Goal: Browse casually: Explore the website without a specific task or goal

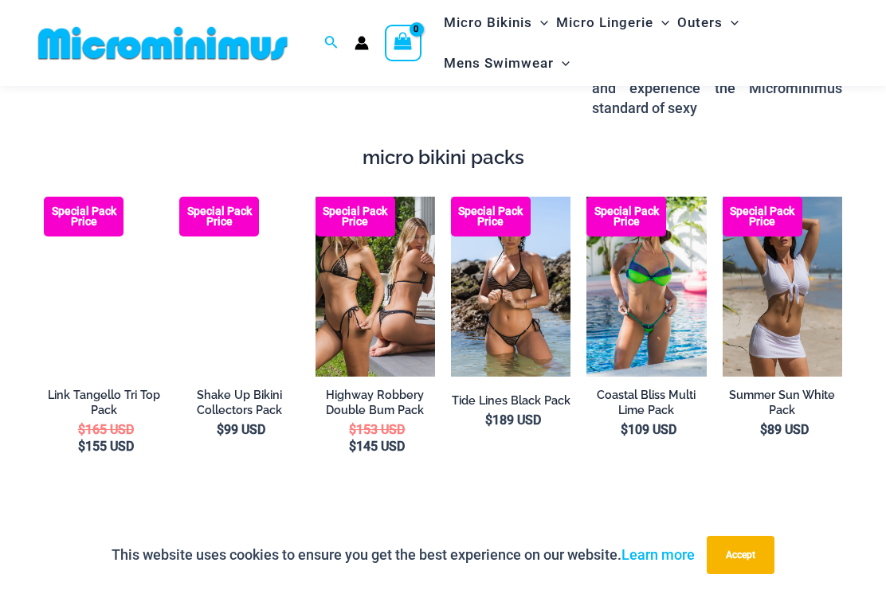
scroll to position [2391, 0]
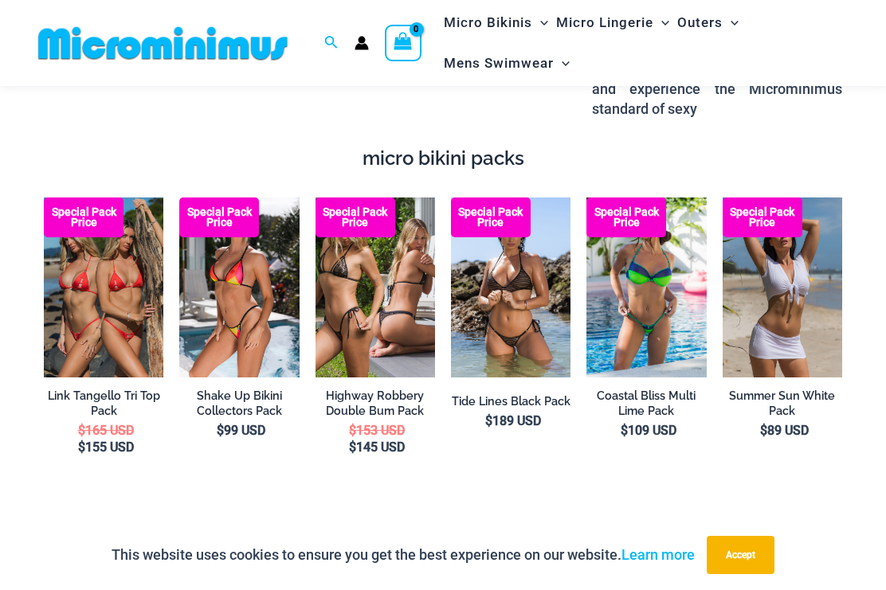
click at [316, 198] on img at bounding box center [316, 198] width 0 height 0
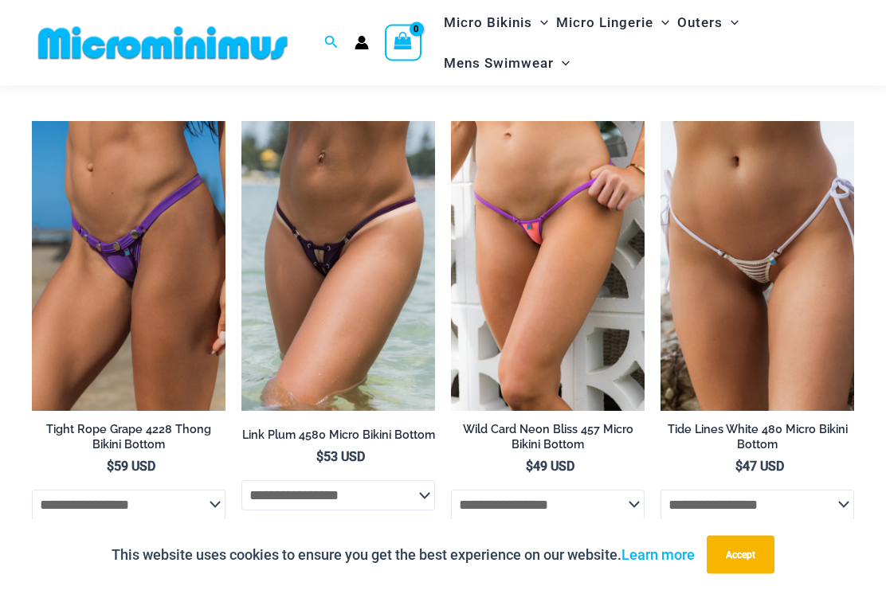
scroll to position [4653, 0]
click at [661, 121] on img at bounding box center [661, 121] width 0 height 0
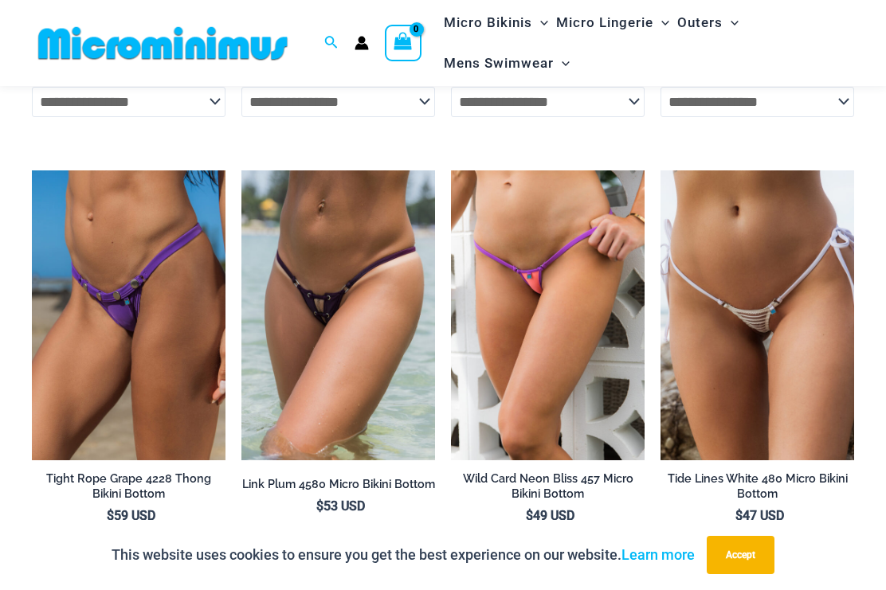
scroll to position [4599, 0]
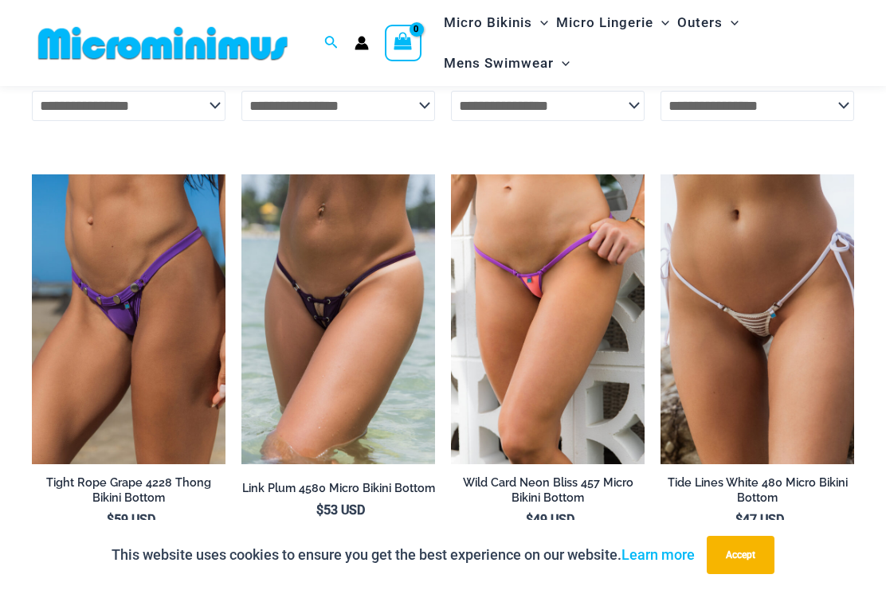
click at [451, 175] on img at bounding box center [451, 175] width 0 height 0
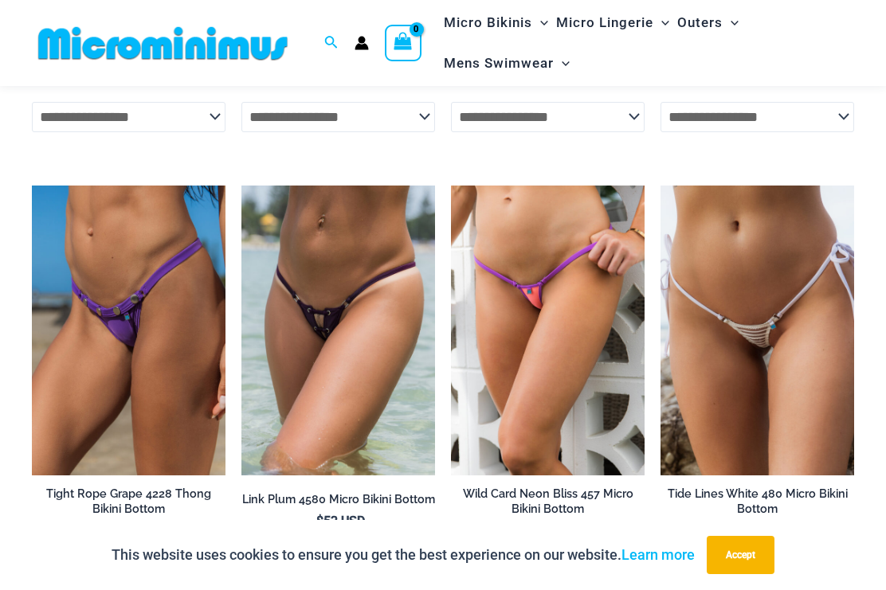
scroll to position [4586, 0]
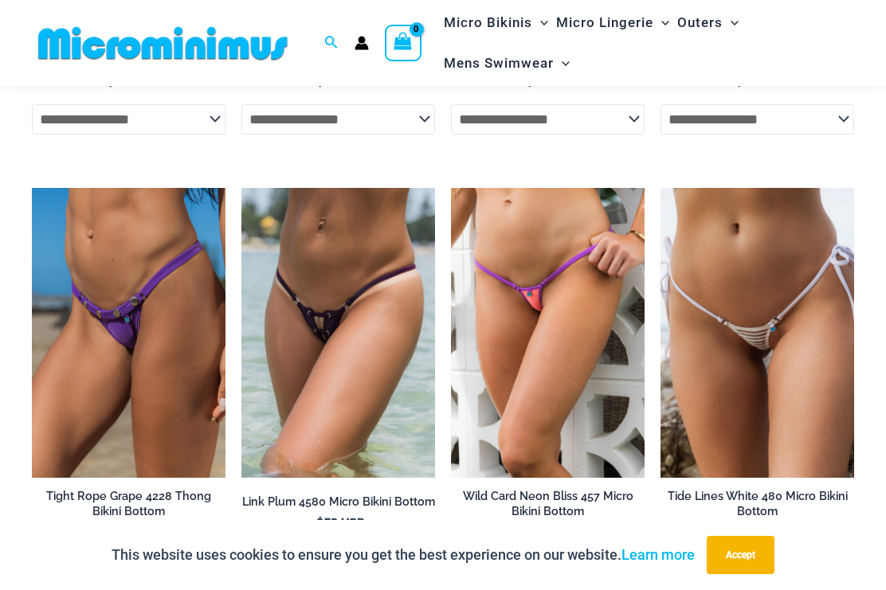
click at [32, 188] on img at bounding box center [32, 188] width 0 height 0
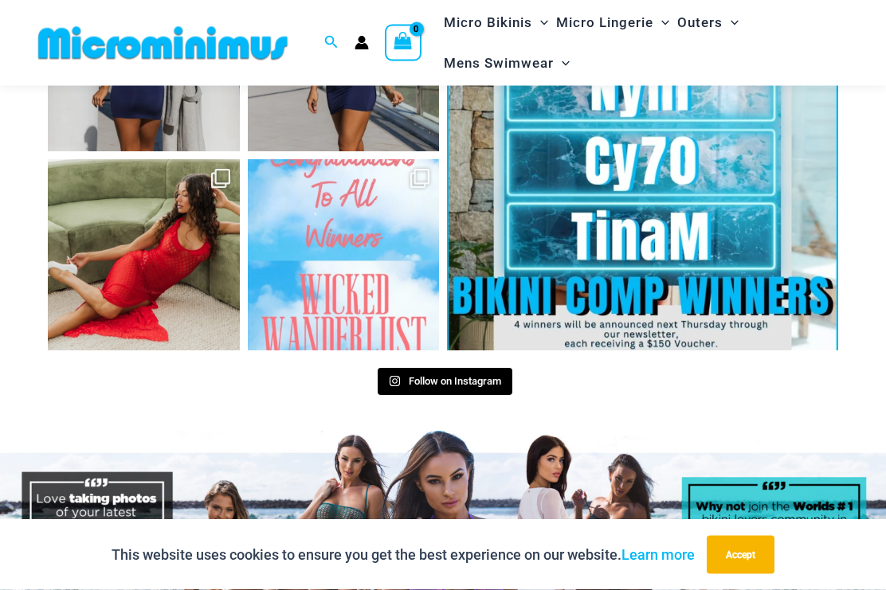
scroll to position [6000, 0]
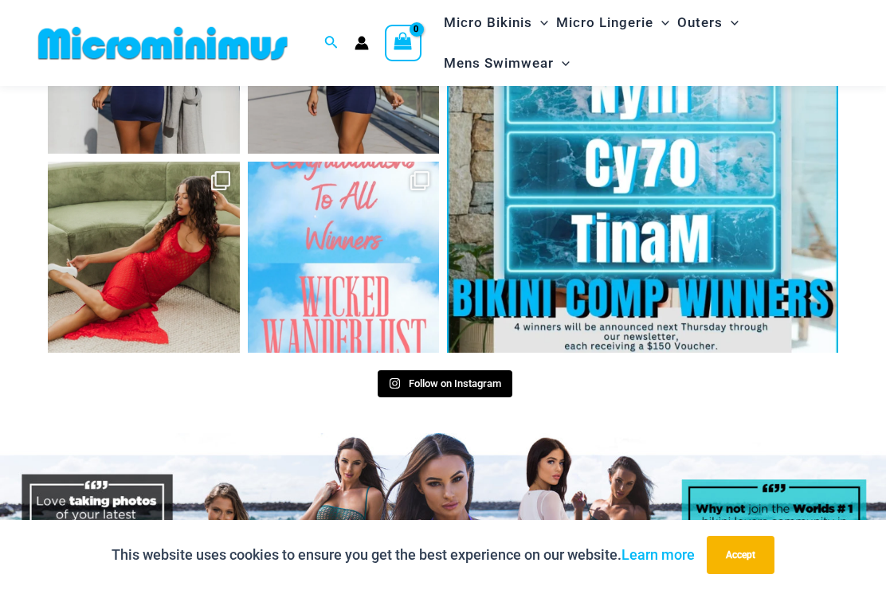
click at [363, 167] on link "Open" at bounding box center [344, 258] width 192 height 192
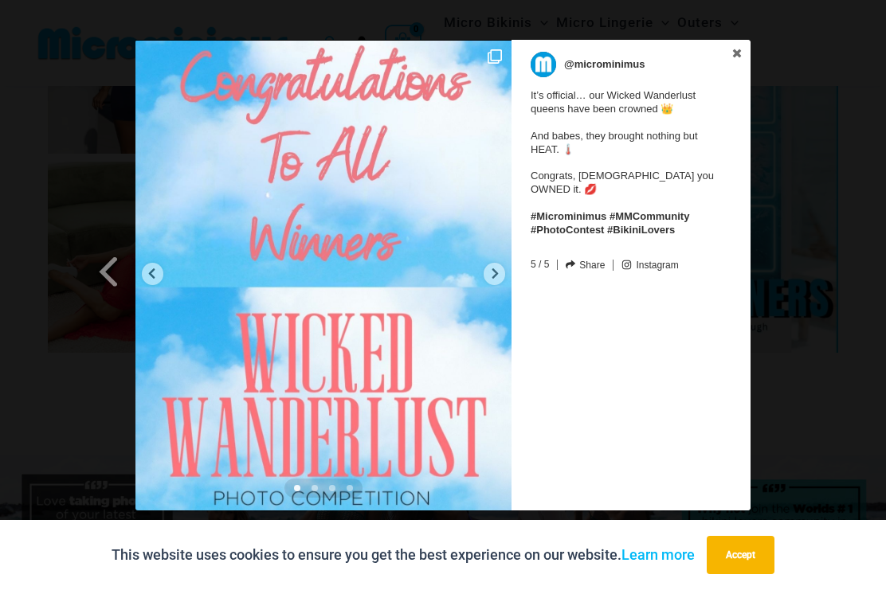
click at [494, 269] on icon at bounding box center [495, 274] width 12 height 12
click at [484, 273] on div at bounding box center [495, 274] width 22 height 22
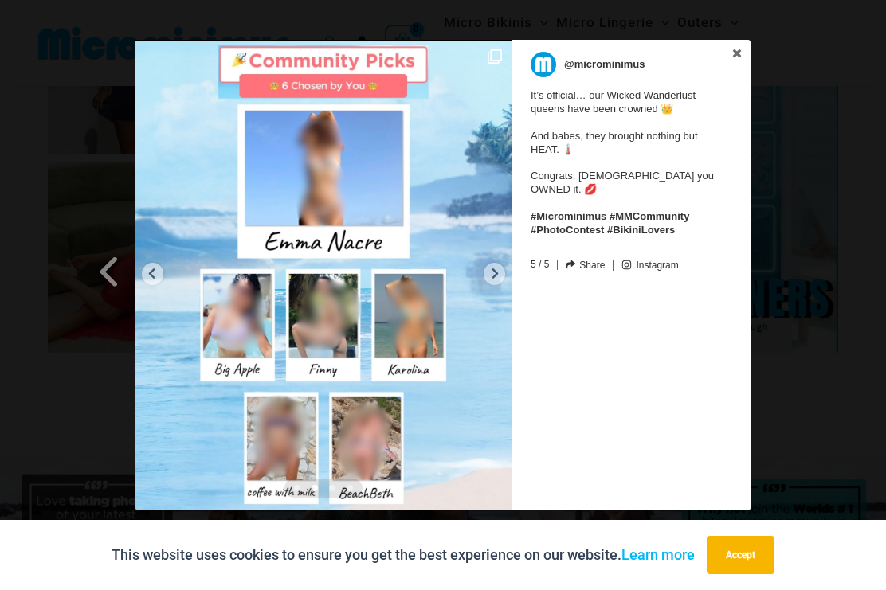
click at [490, 266] on div at bounding box center [495, 274] width 22 height 22
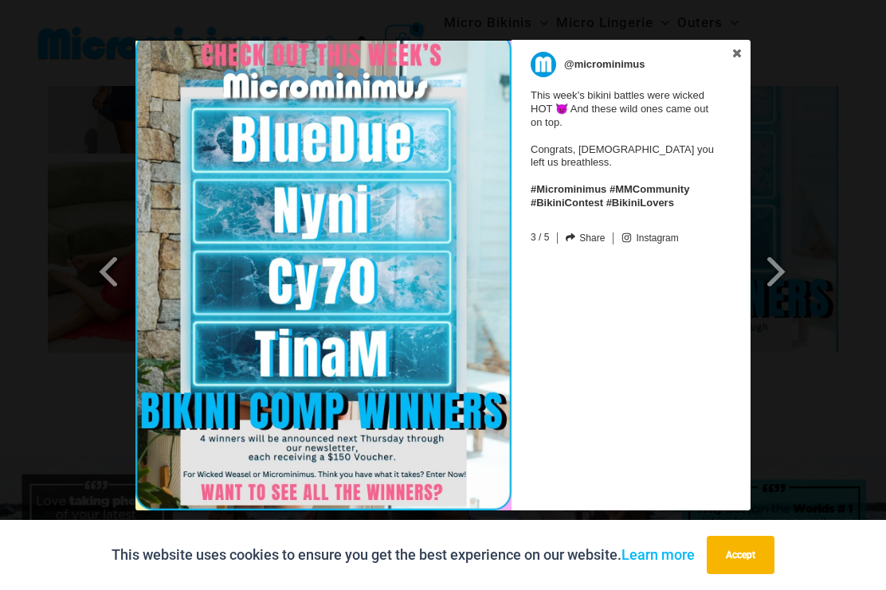
click at [396, 358] on img at bounding box center [323, 275] width 376 height 471
click at [414, 254] on img at bounding box center [323, 275] width 376 height 471
click at [778, 278] on span at bounding box center [776, 271] width 27 height 36
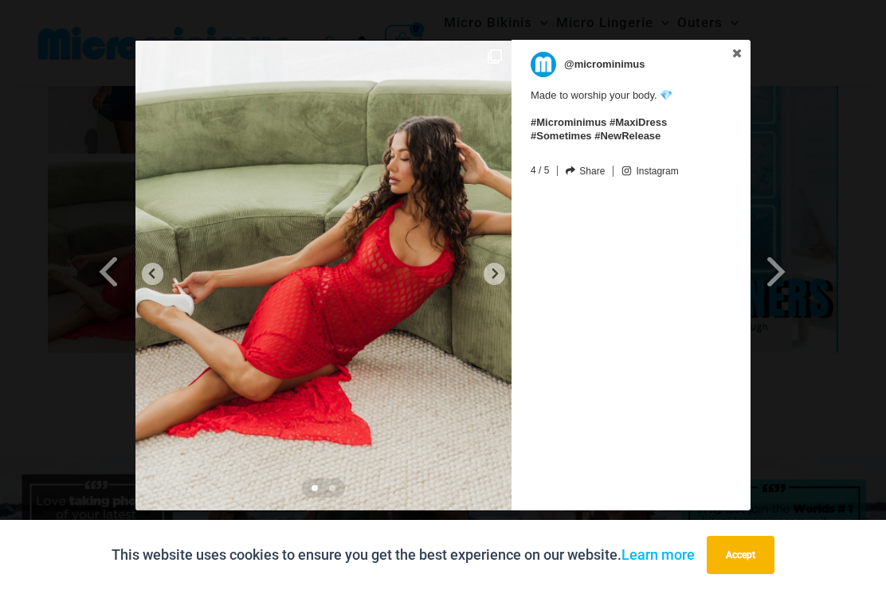
click at [780, 288] on span at bounding box center [776, 271] width 27 height 36
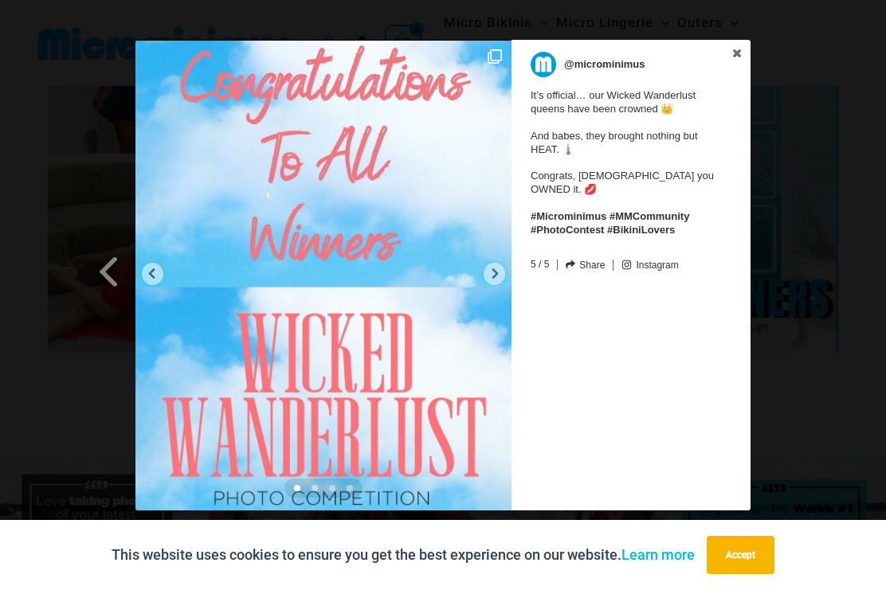
click at [111, 286] on span at bounding box center [109, 271] width 27 height 36
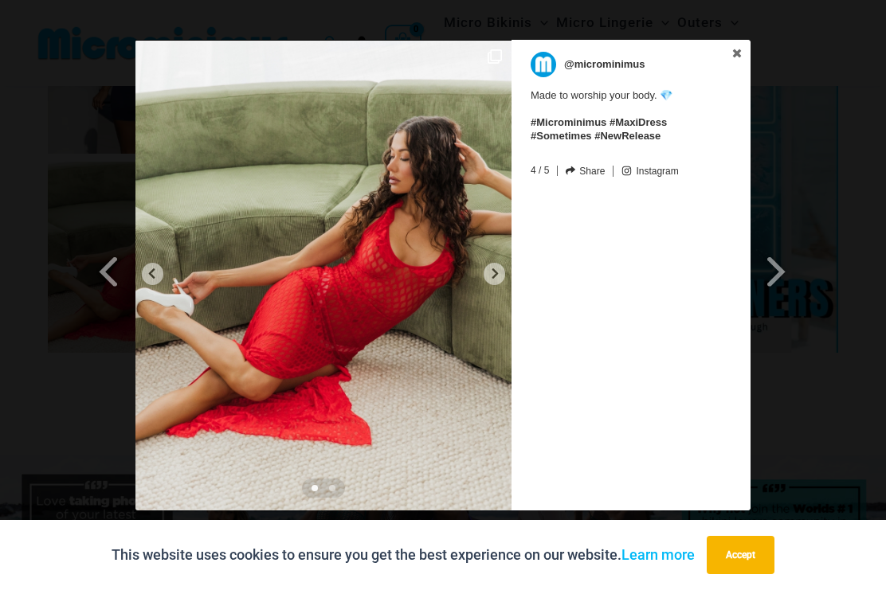
click at [111, 282] on span at bounding box center [109, 271] width 27 height 36
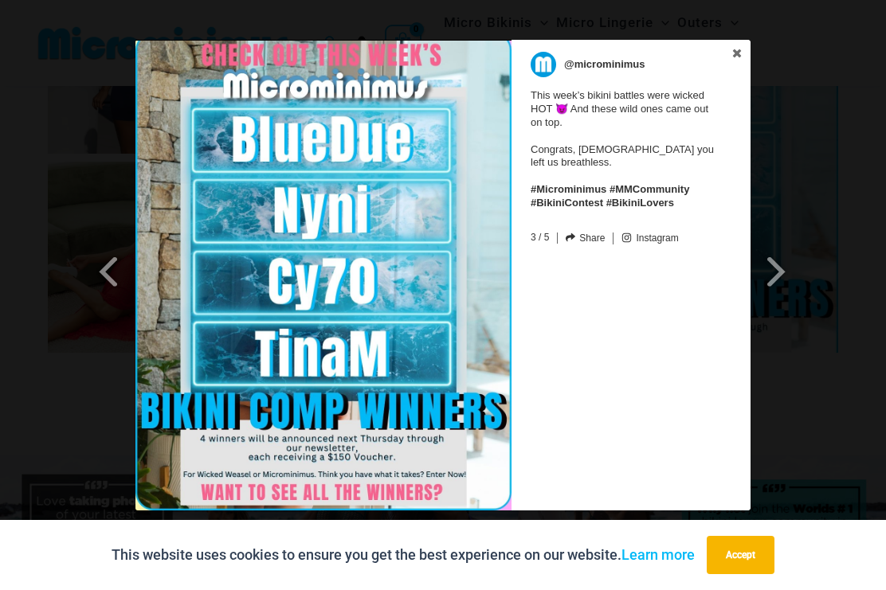
click at [116, 284] on span at bounding box center [109, 271] width 27 height 36
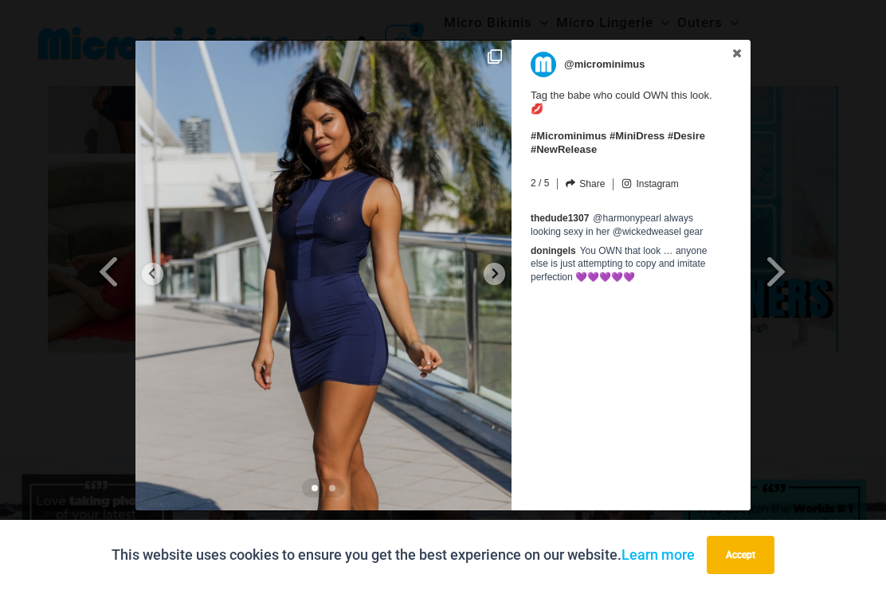
click at [109, 278] on span at bounding box center [109, 271] width 27 height 36
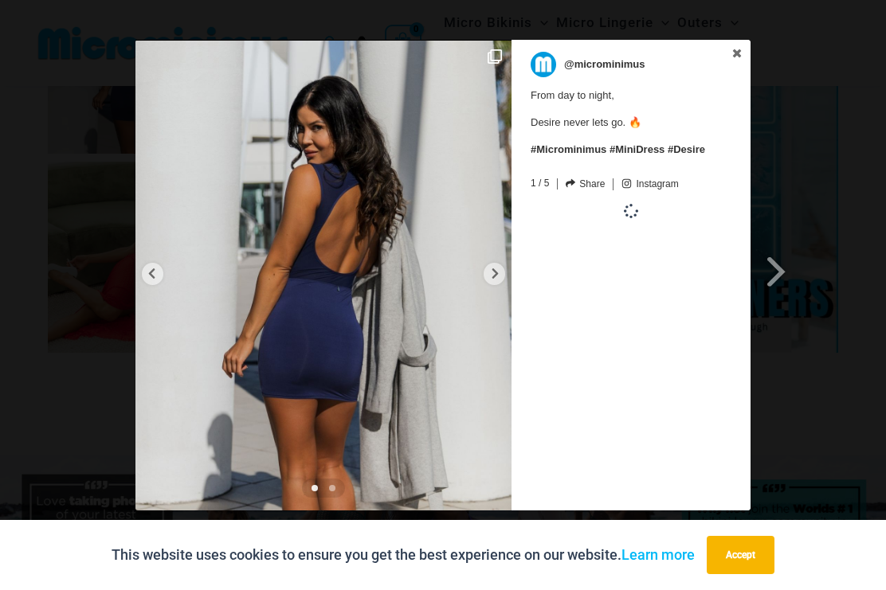
click at [108, 271] on div "Previous Slide Next Slide @microminimus From day to night, Desire never lets go…" at bounding box center [443, 277] width 886 height 475
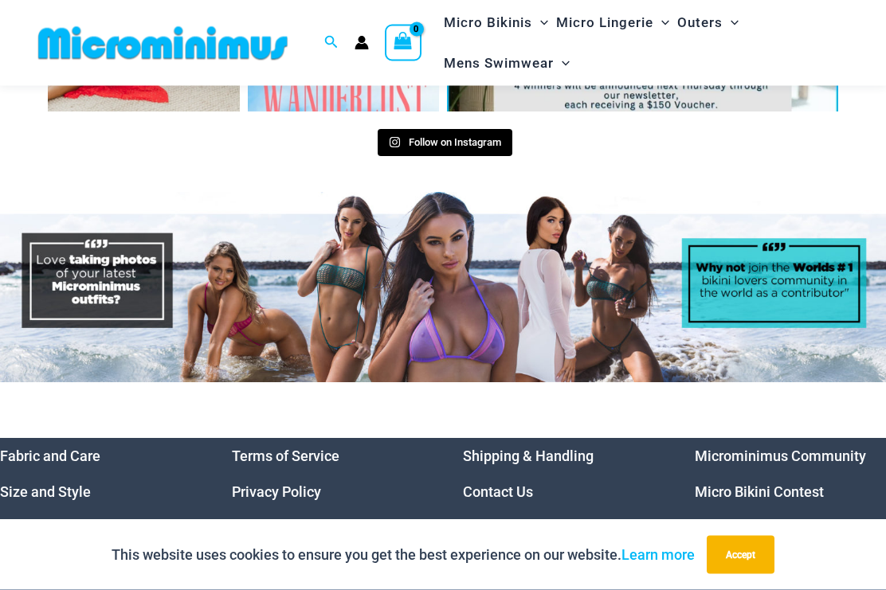
scroll to position [6243, 0]
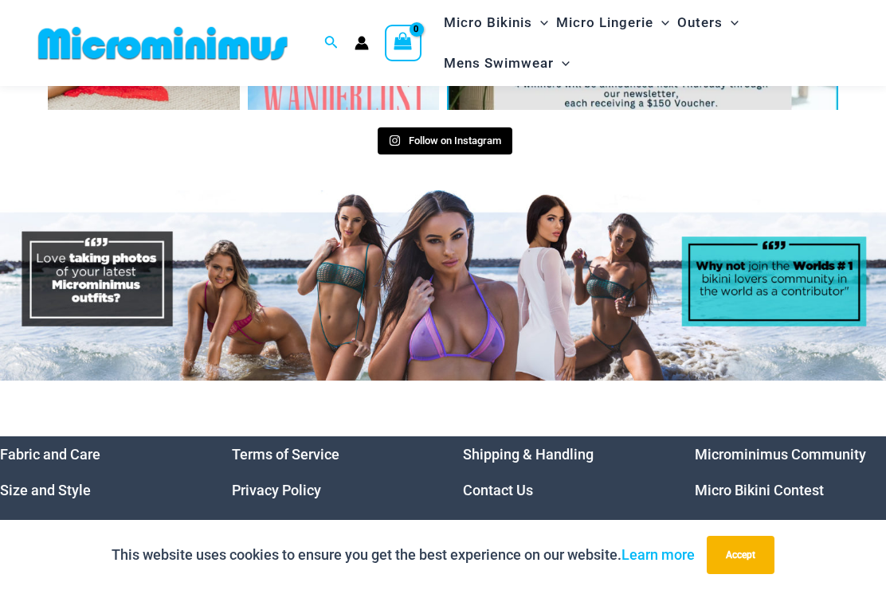
click at [782, 518] on link "Wicked Weasel Bikinis" at bounding box center [767, 526] width 144 height 17
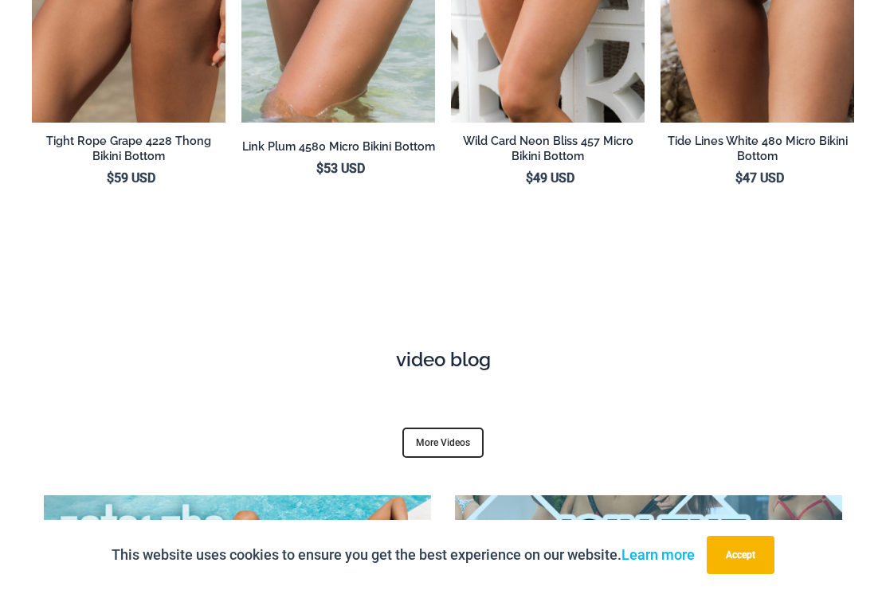
scroll to position [4946, 0]
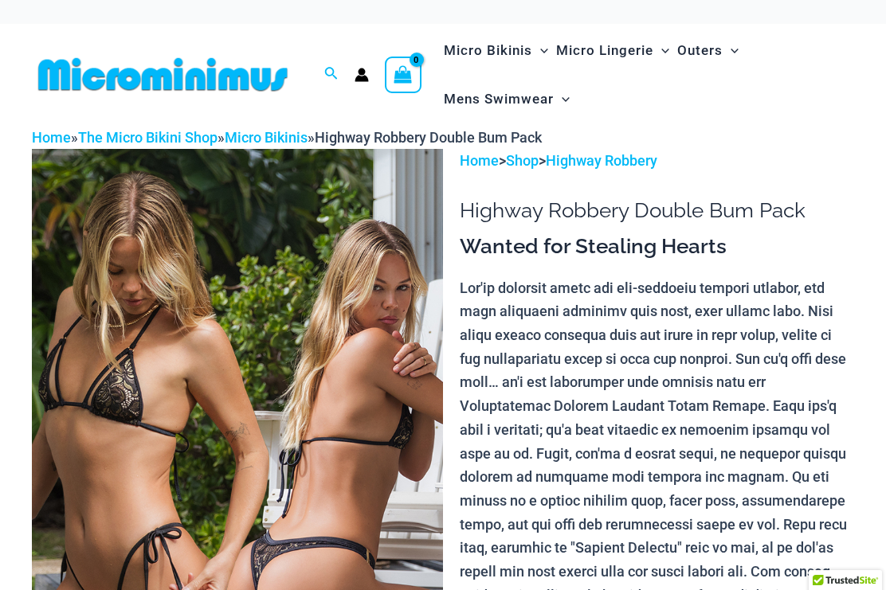
scroll to position [46, 0]
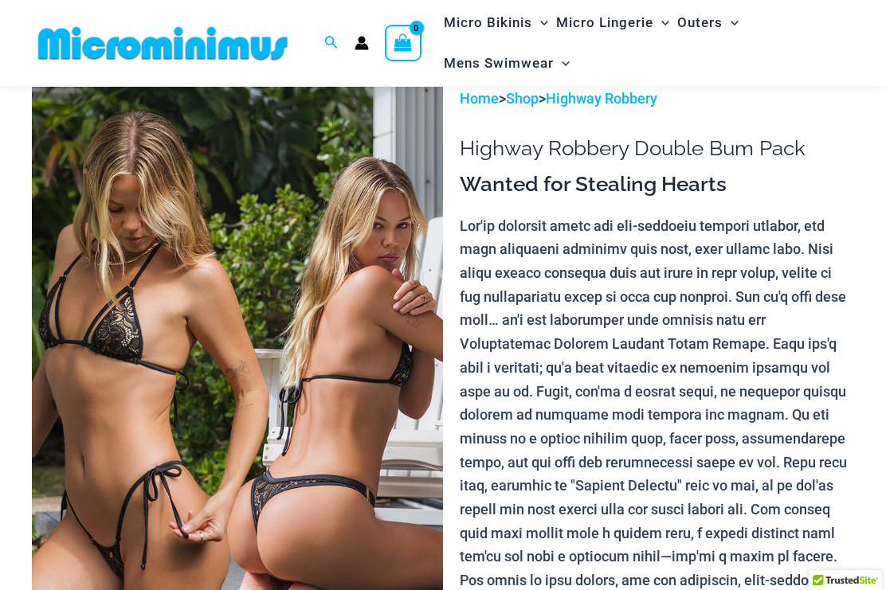
click at [106, 261] on img at bounding box center [237, 395] width 411 height 617
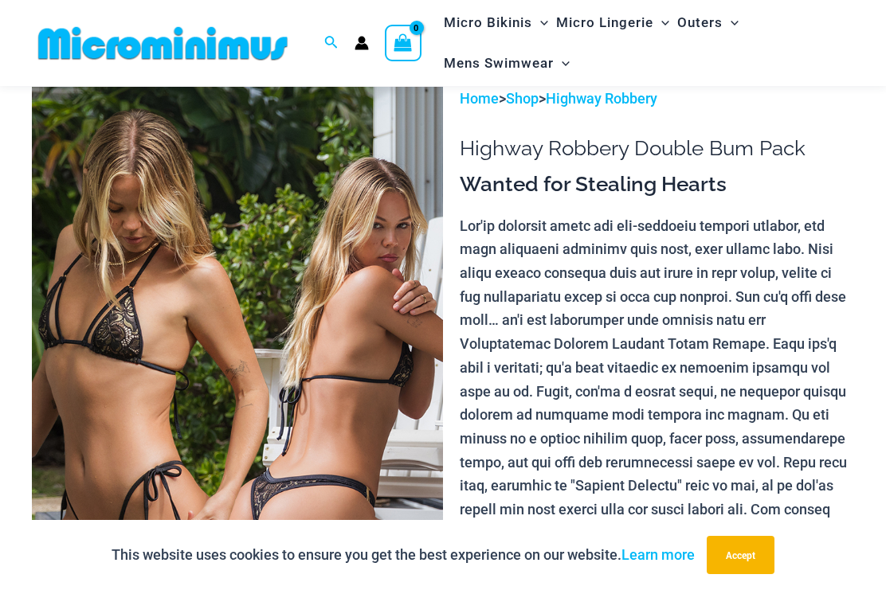
click at [143, 277] on img at bounding box center [237, 395] width 411 height 617
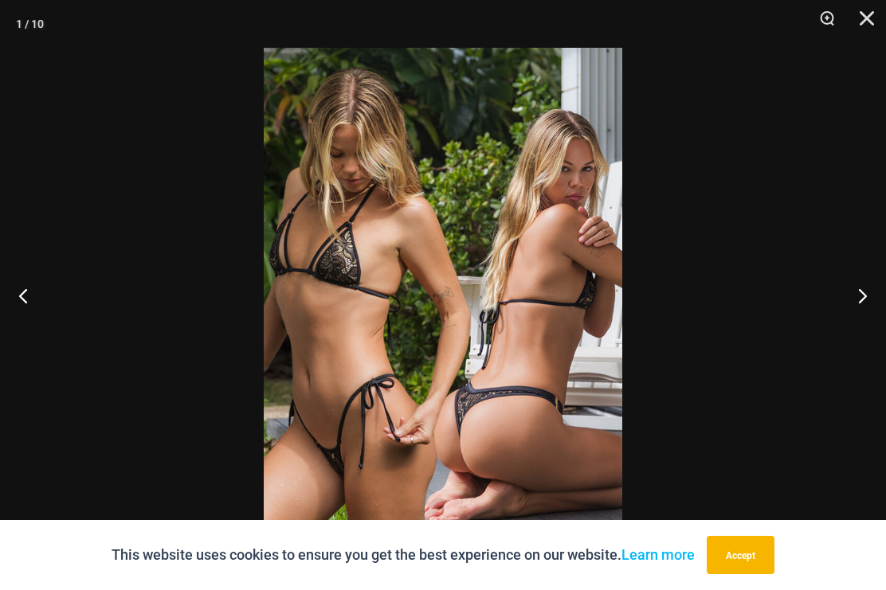
click at [853, 304] on button "Next" at bounding box center [856, 296] width 60 height 80
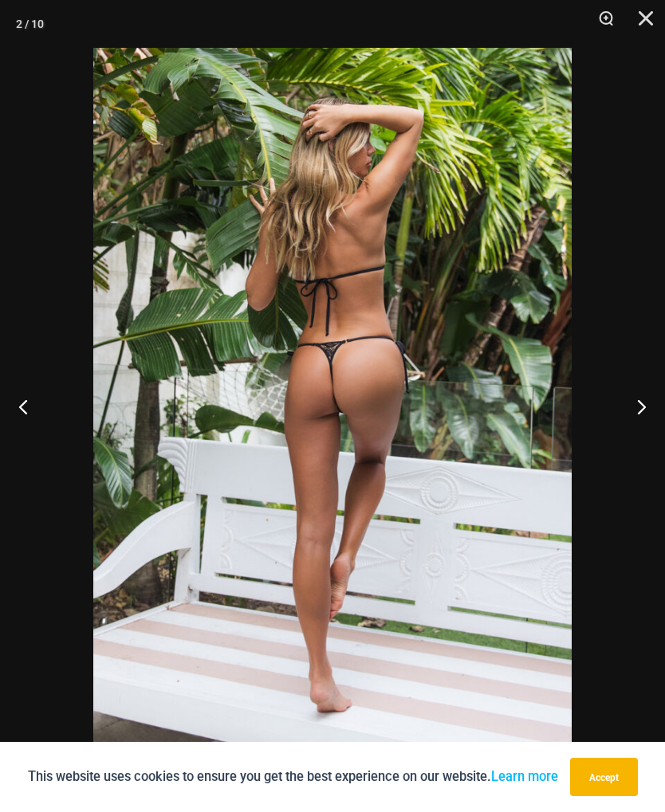
scroll to position [1, 0]
click at [640, 388] on button "Next" at bounding box center [635, 407] width 60 height 80
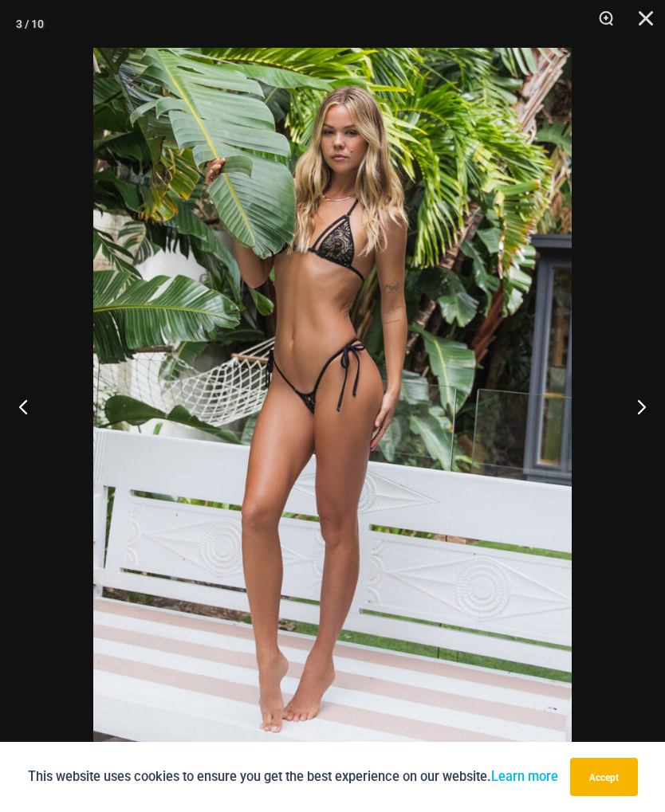
click at [639, 397] on button "Next" at bounding box center [635, 407] width 60 height 80
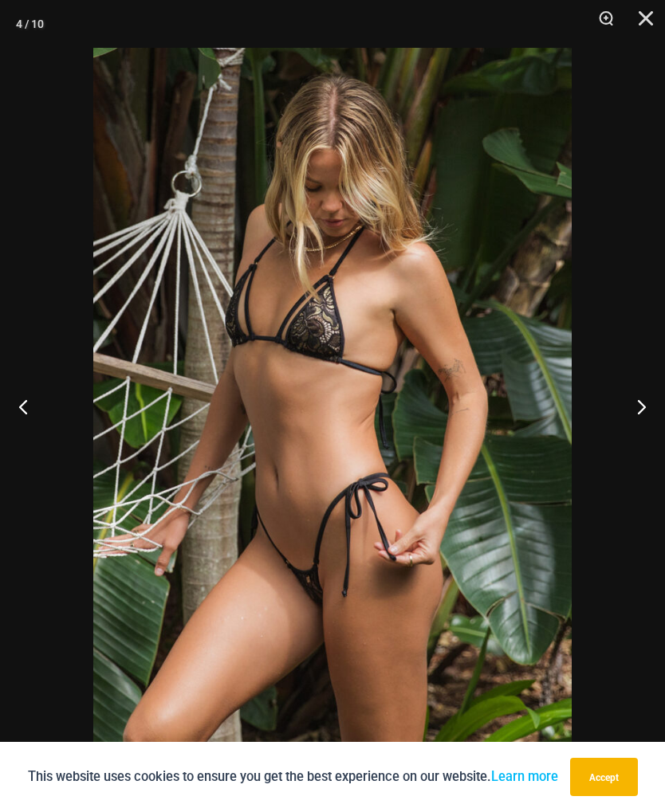
click at [643, 398] on button "Next" at bounding box center [635, 407] width 60 height 80
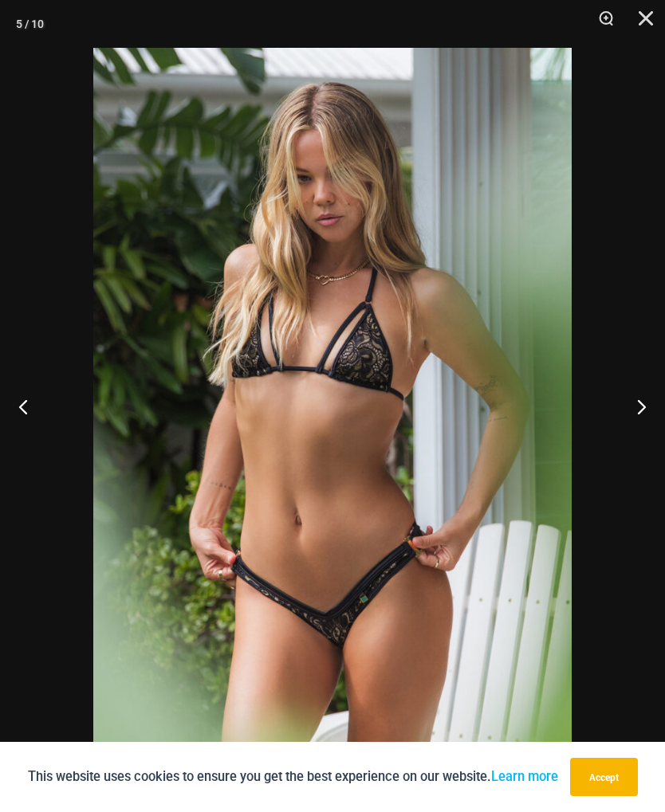
click at [641, 414] on button "Next" at bounding box center [635, 407] width 60 height 80
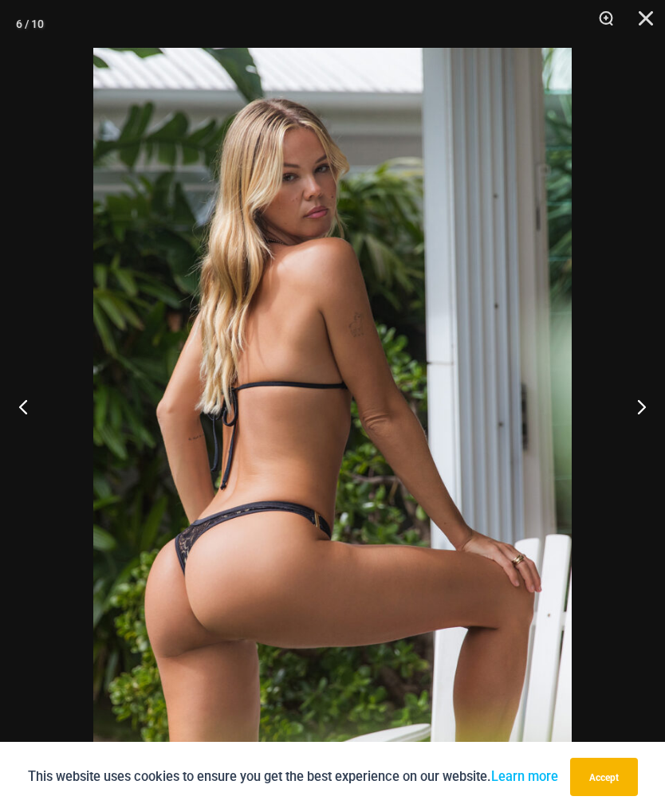
click at [635, 410] on button "Next" at bounding box center [635, 407] width 60 height 80
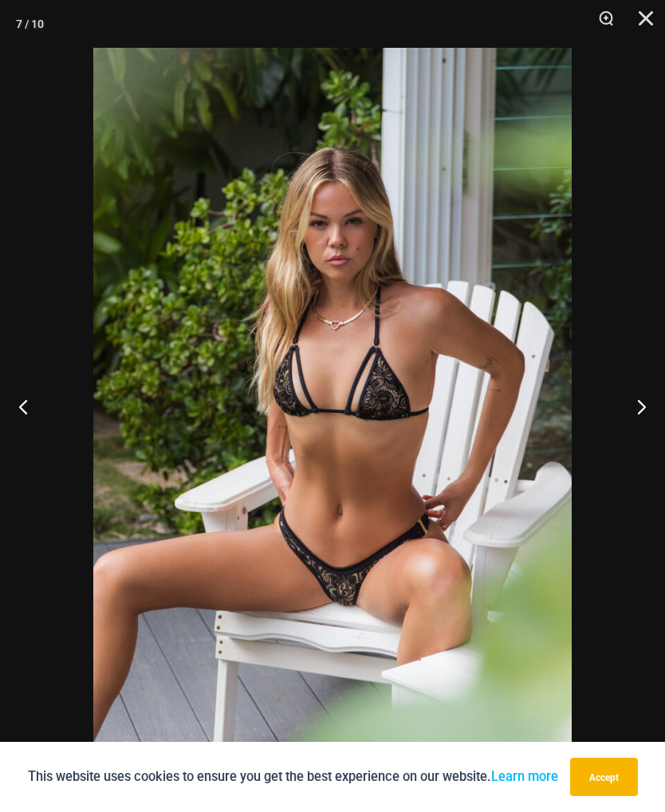
click at [623, 414] on button "Next" at bounding box center [635, 407] width 60 height 80
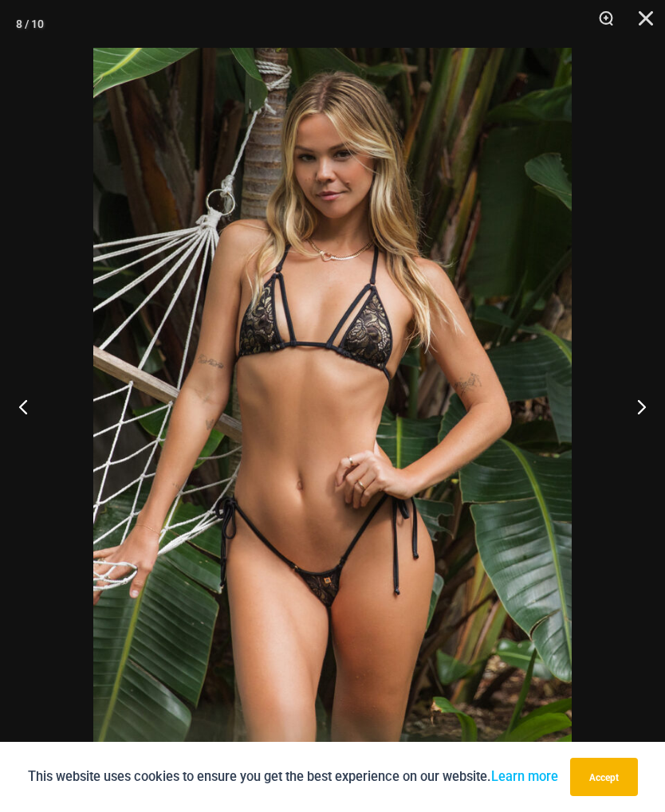
click at [633, 408] on button "Next" at bounding box center [635, 407] width 60 height 80
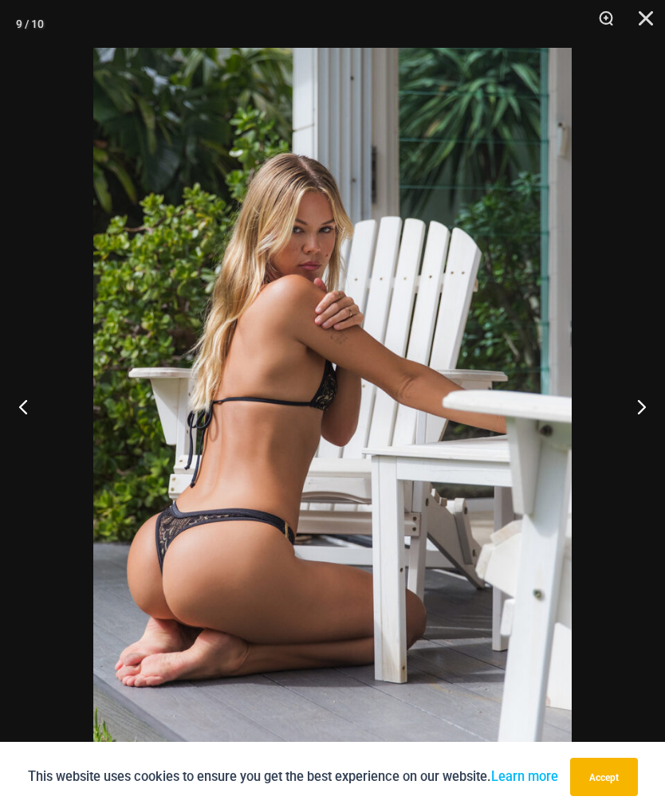
click at [626, 418] on button "Next" at bounding box center [635, 407] width 60 height 80
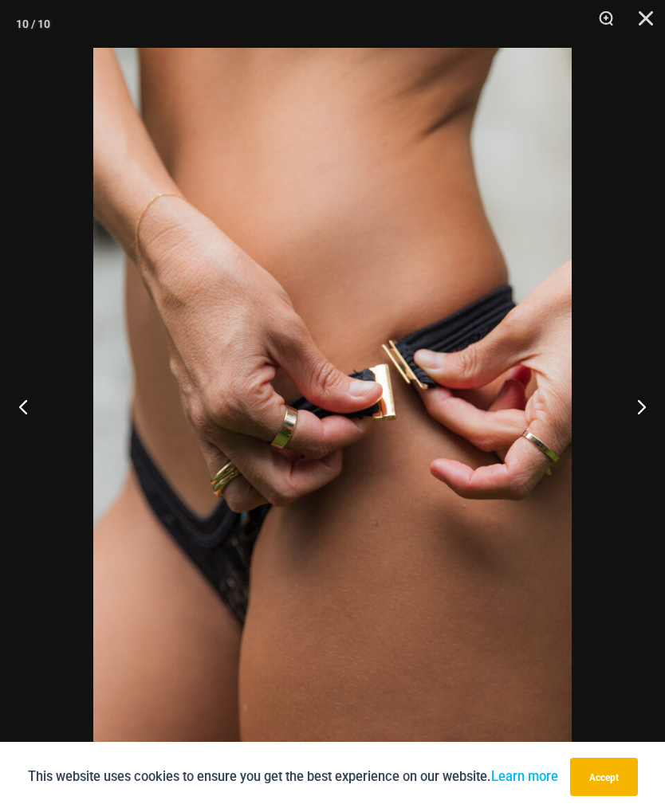
click at [622, 418] on button "Next" at bounding box center [635, 407] width 60 height 80
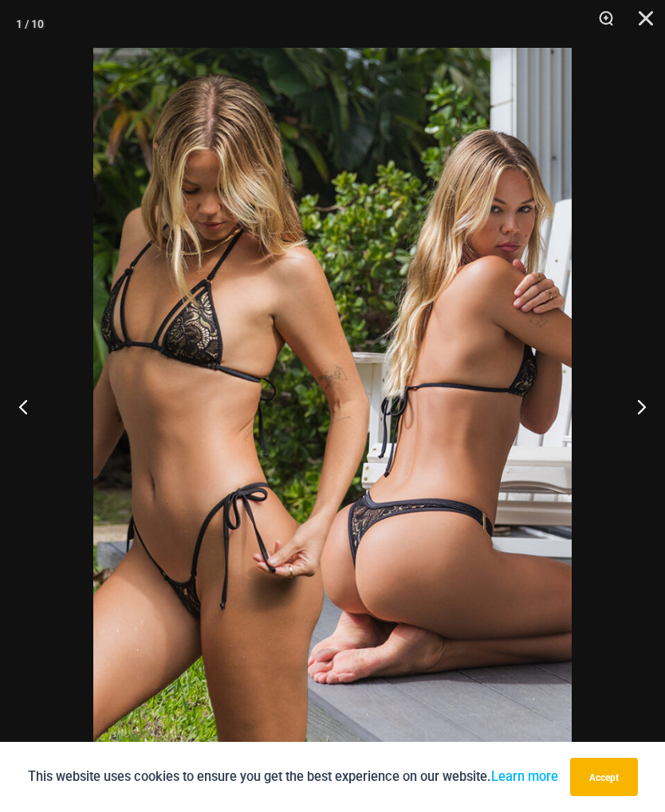
click at [636, 411] on button "Next" at bounding box center [635, 407] width 60 height 80
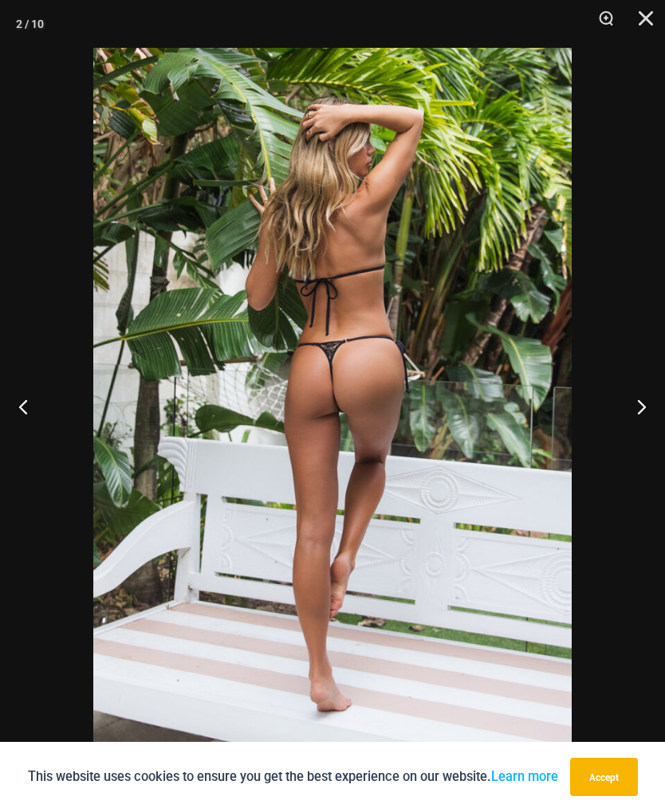
click at [635, 412] on button "Next" at bounding box center [635, 407] width 60 height 80
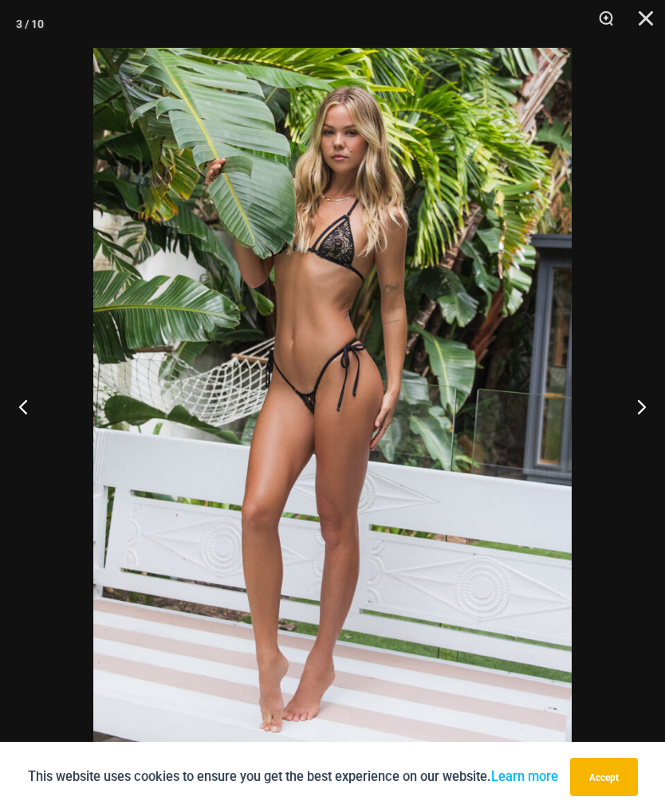
click at [637, 410] on button "Next" at bounding box center [635, 407] width 60 height 80
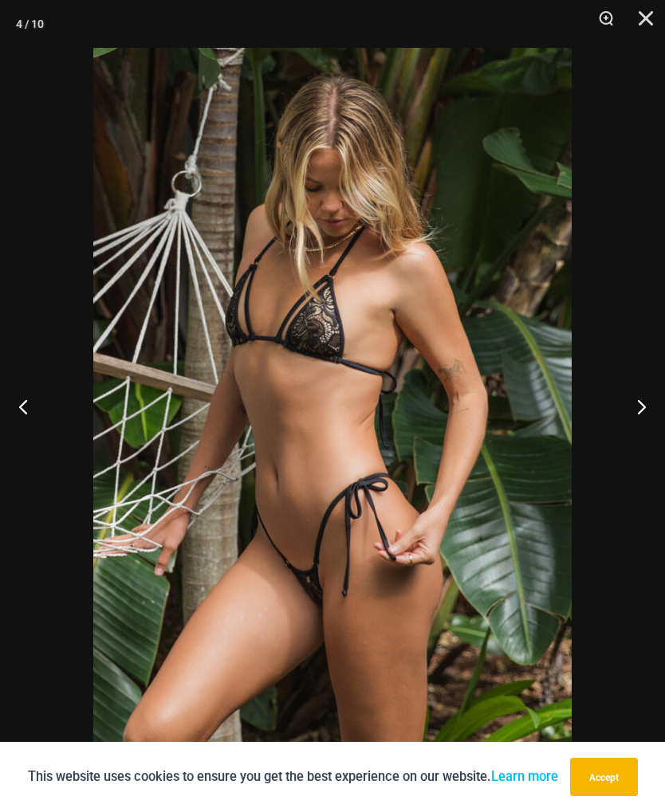
click at [29, 405] on button "Previous" at bounding box center [30, 407] width 60 height 80
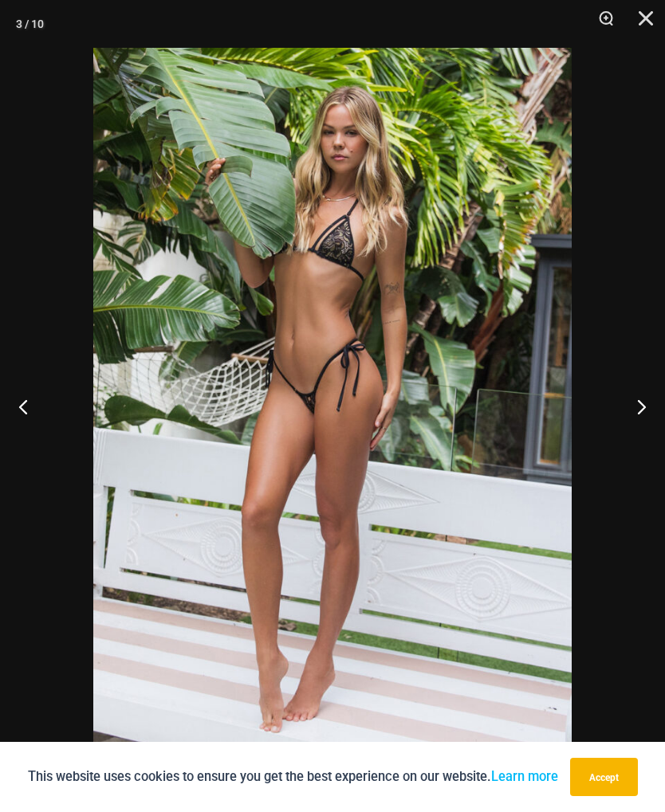
click at [632, 414] on button "Next" at bounding box center [635, 407] width 60 height 80
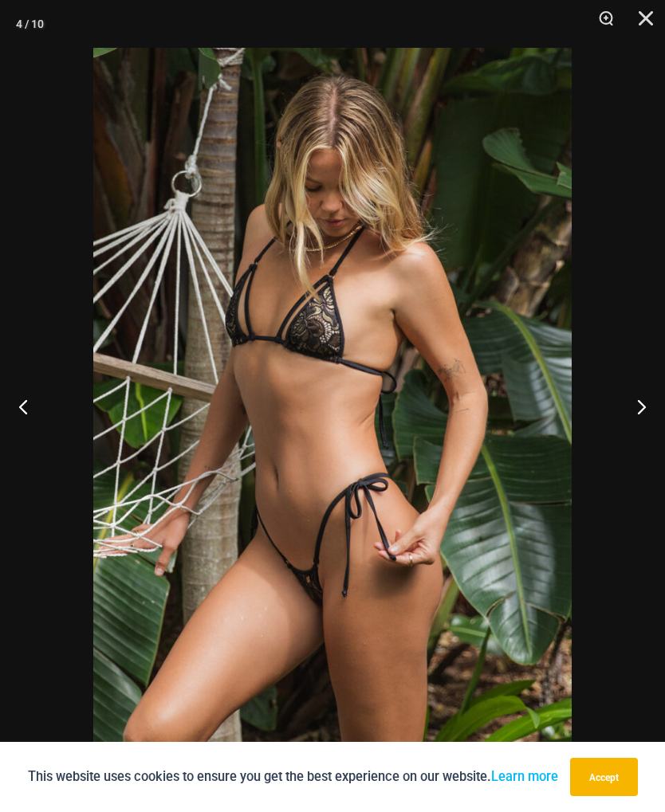
click at [635, 402] on button "Next" at bounding box center [635, 407] width 60 height 80
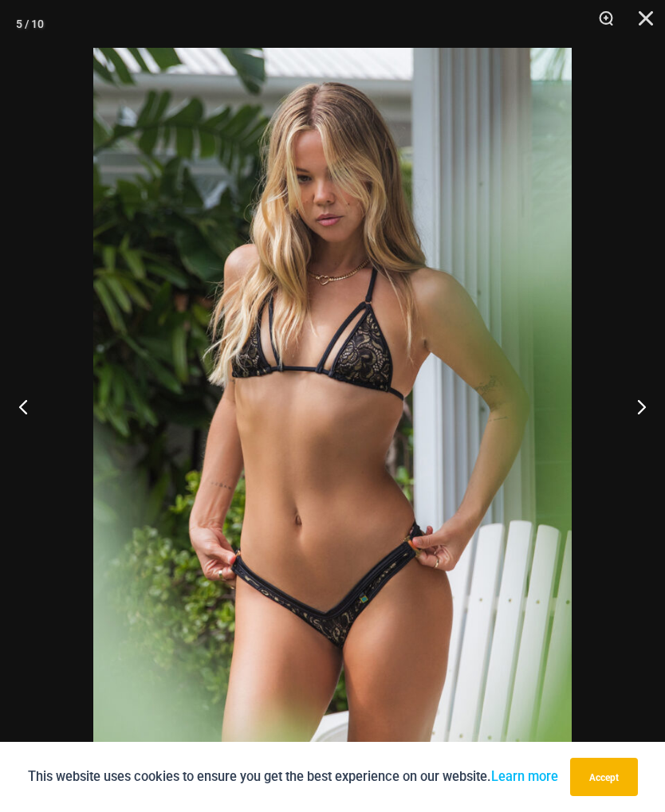
click at [644, 400] on button "Next" at bounding box center [635, 407] width 60 height 80
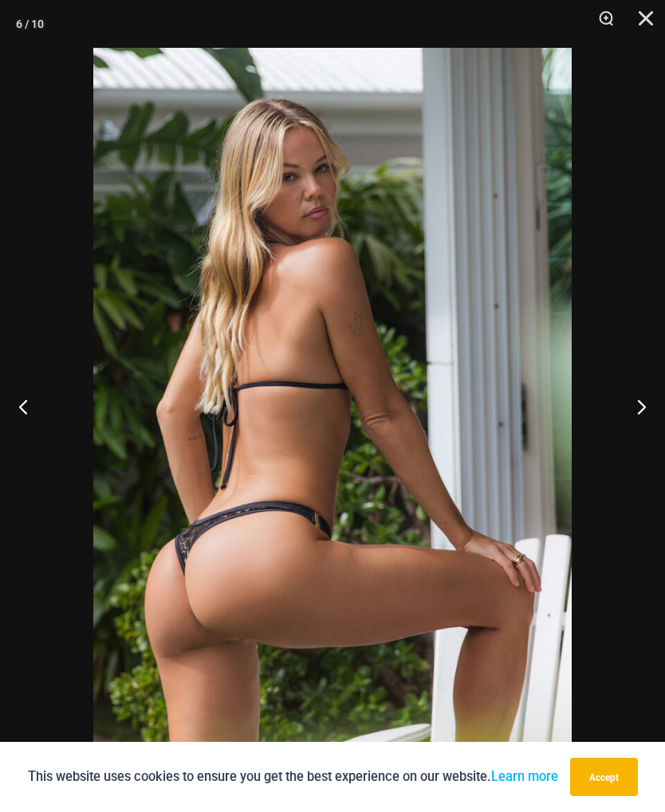
click at [640, 410] on button "Next" at bounding box center [635, 407] width 60 height 80
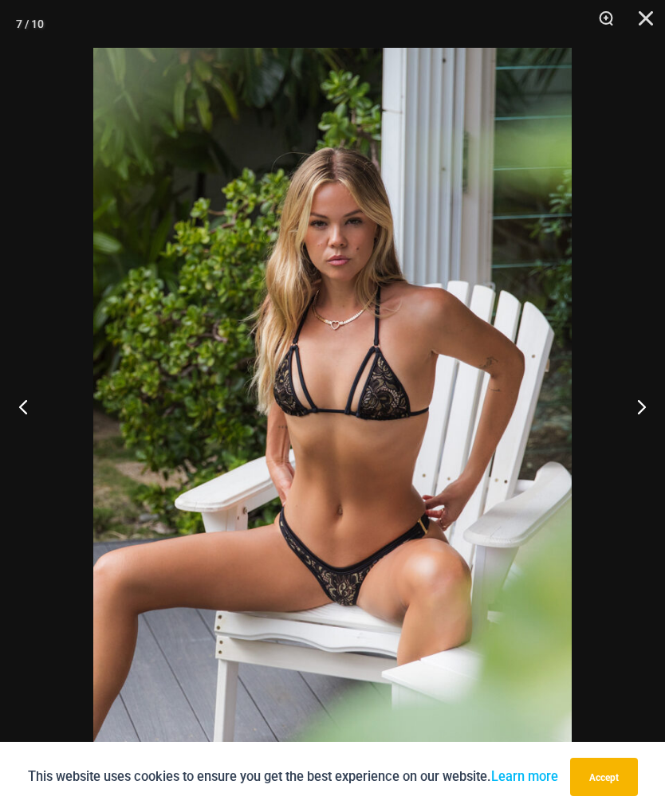
click at [636, 412] on button "Next" at bounding box center [635, 407] width 60 height 80
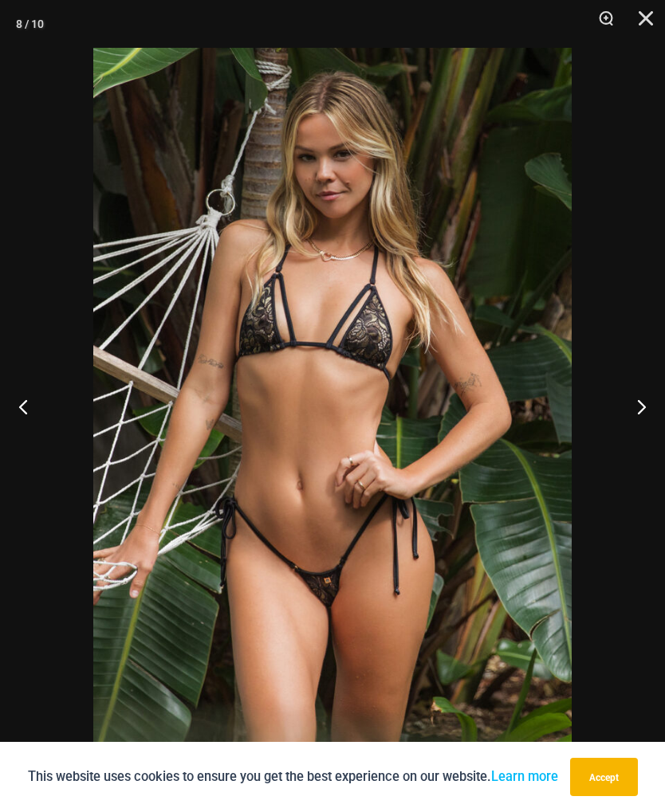
click at [640, 408] on button "Next" at bounding box center [635, 407] width 60 height 80
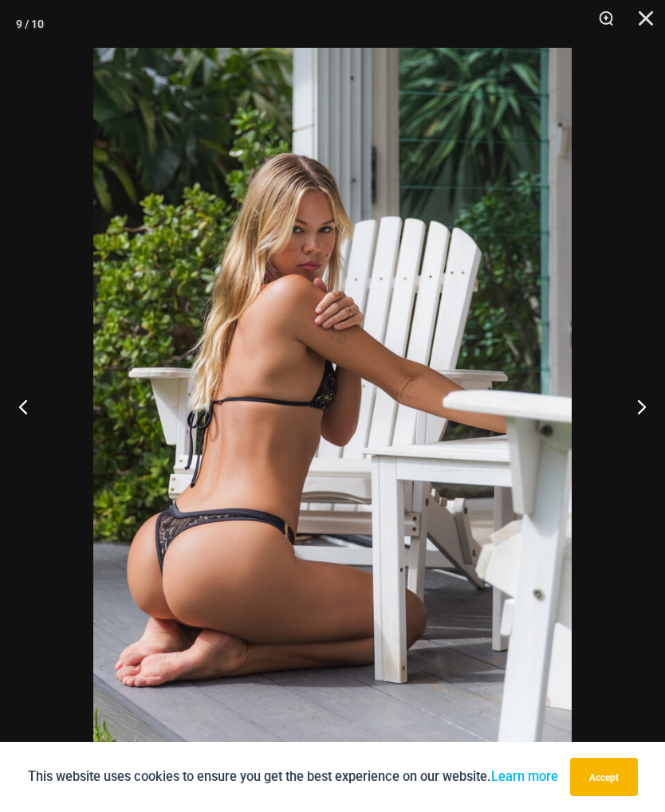
click at [637, 408] on button "Next" at bounding box center [635, 407] width 60 height 80
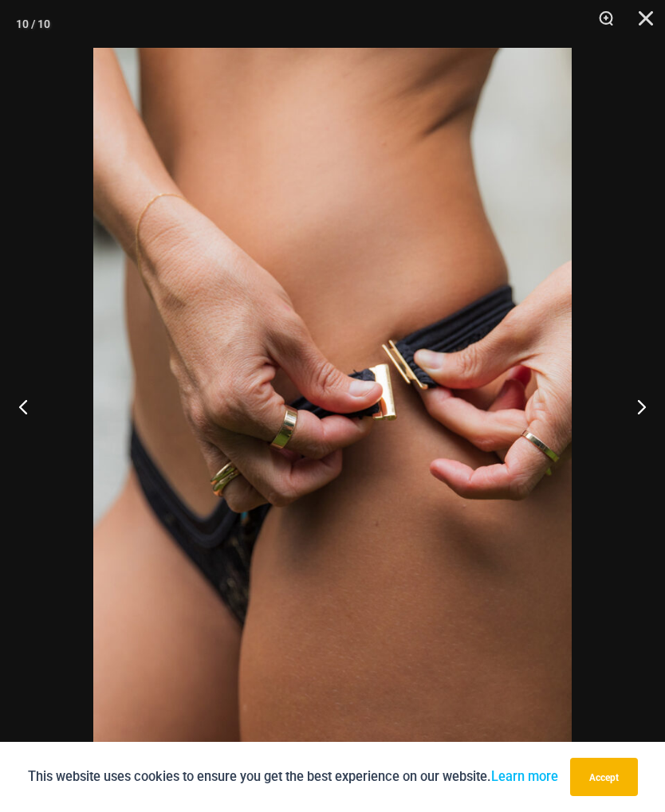
click at [643, 402] on button "Next" at bounding box center [635, 407] width 60 height 80
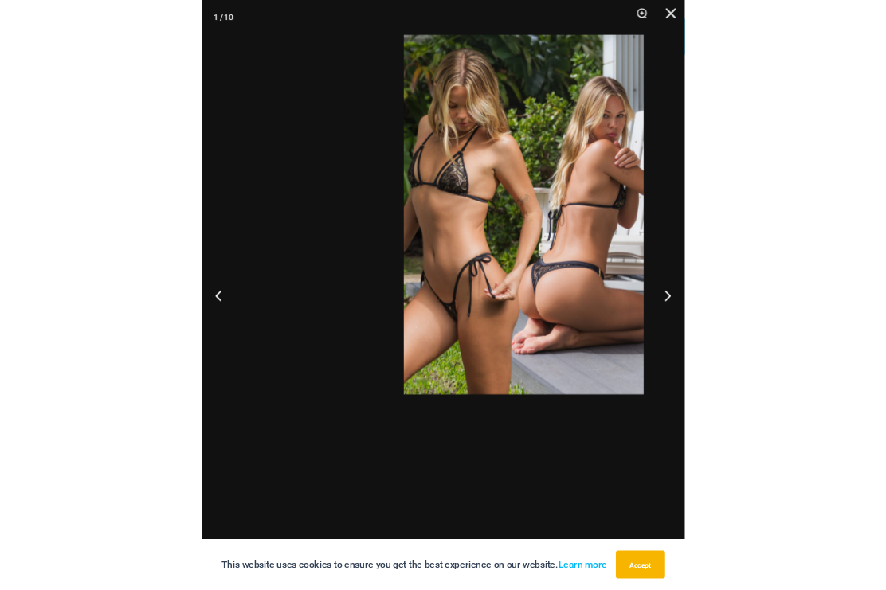
scroll to position [0, 0]
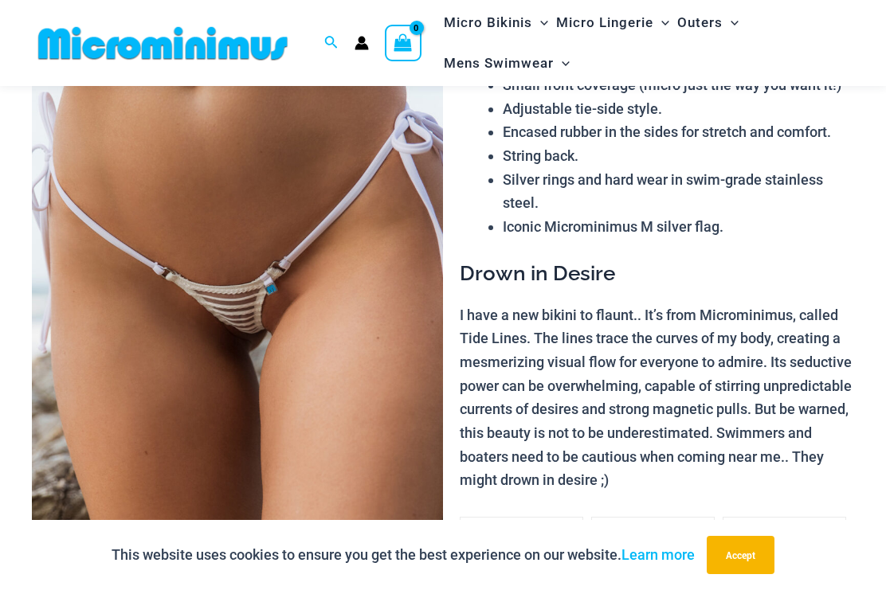
scroll to position [127, 0]
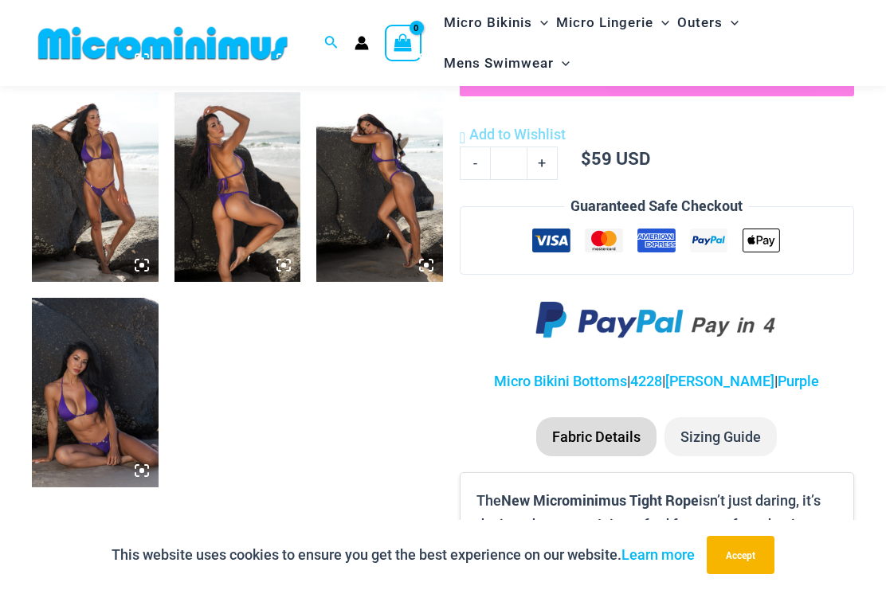
scroll to position [849, 0]
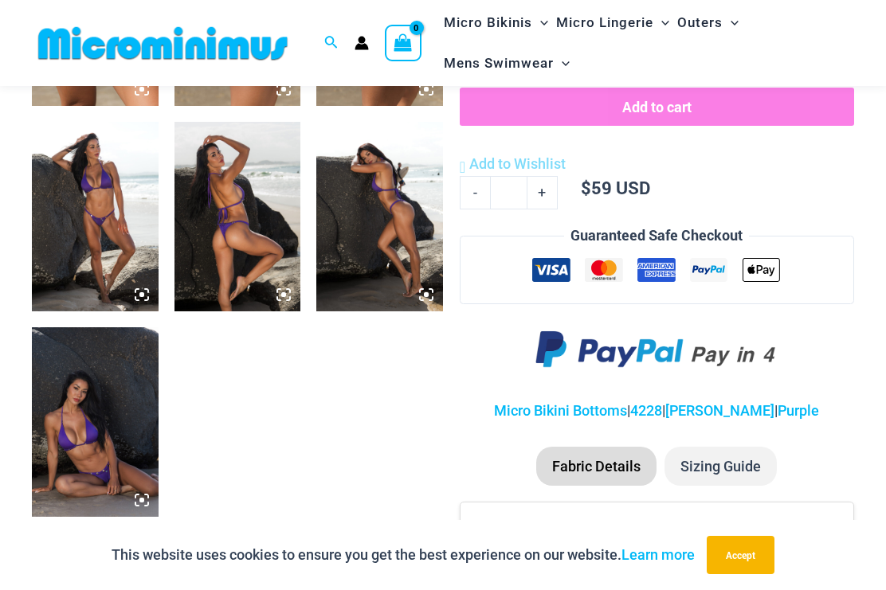
click at [90, 221] on img at bounding box center [95, 217] width 127 height 190
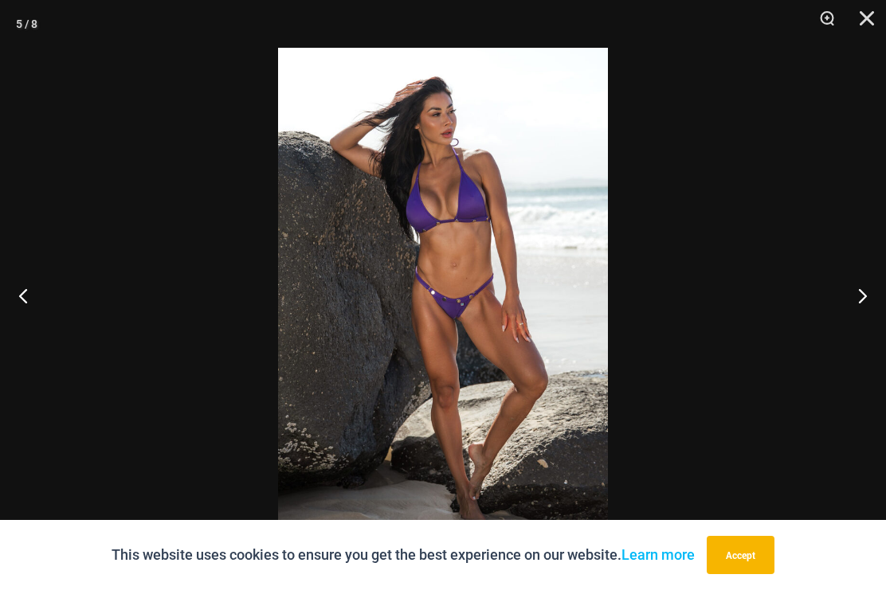
click at [11, 300] on button "Previous" at bounding box center [30, 296] width 60 height 80
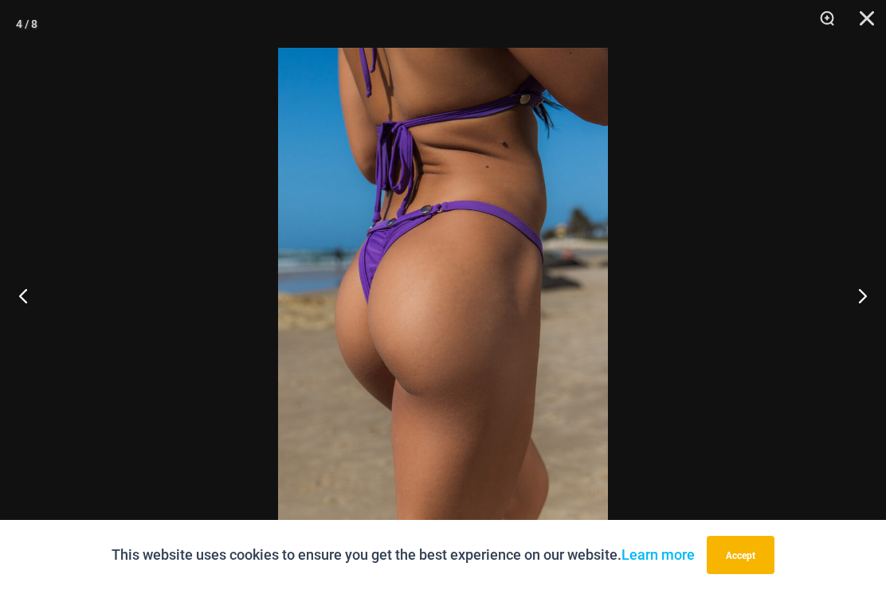
click at [18, 299] on button "Previous" at bounding box center [30, 296] width 60 height 80
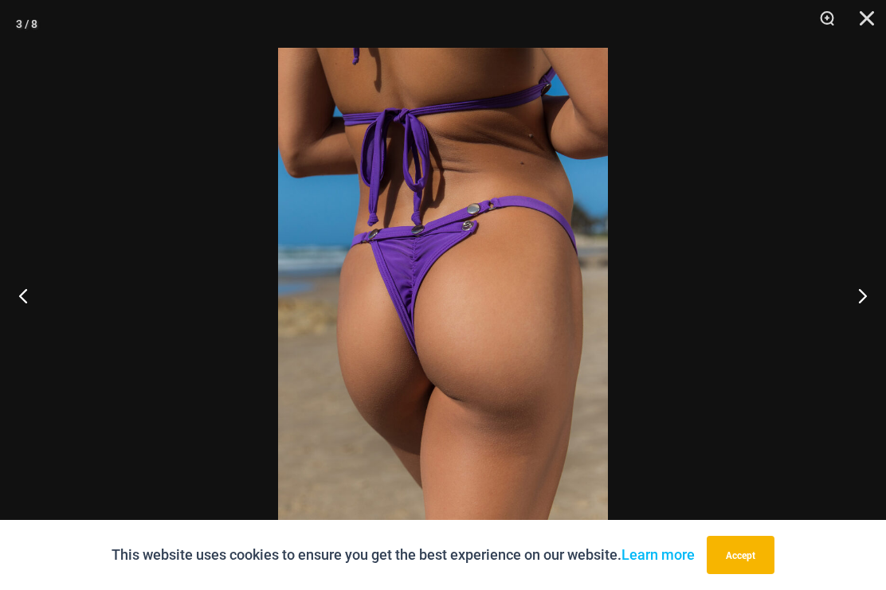
click at [21, 289] on button "Previous" at bounding box center [30, 296] width 60 height 80
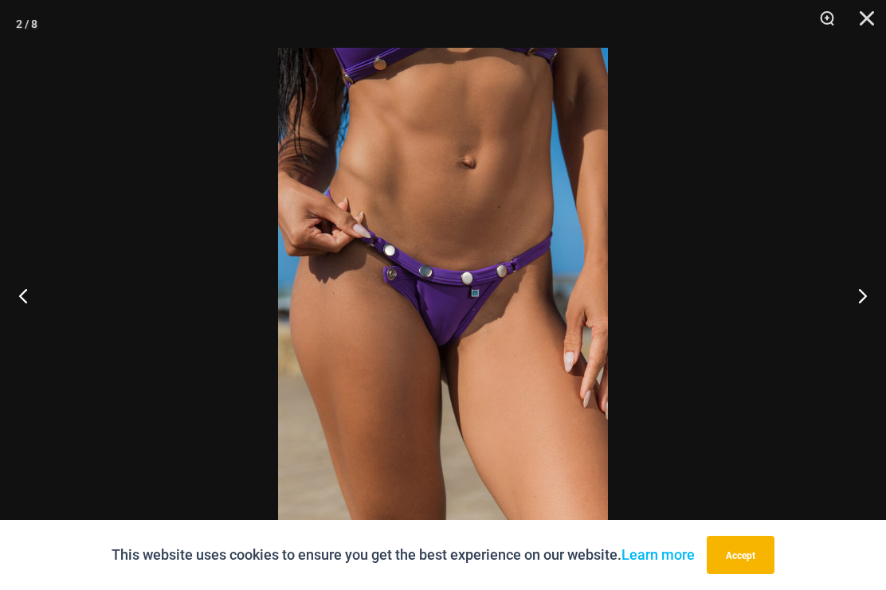
click at [20, 293] on button "Previous" at bounding box center [30, 296] width 60 height 80
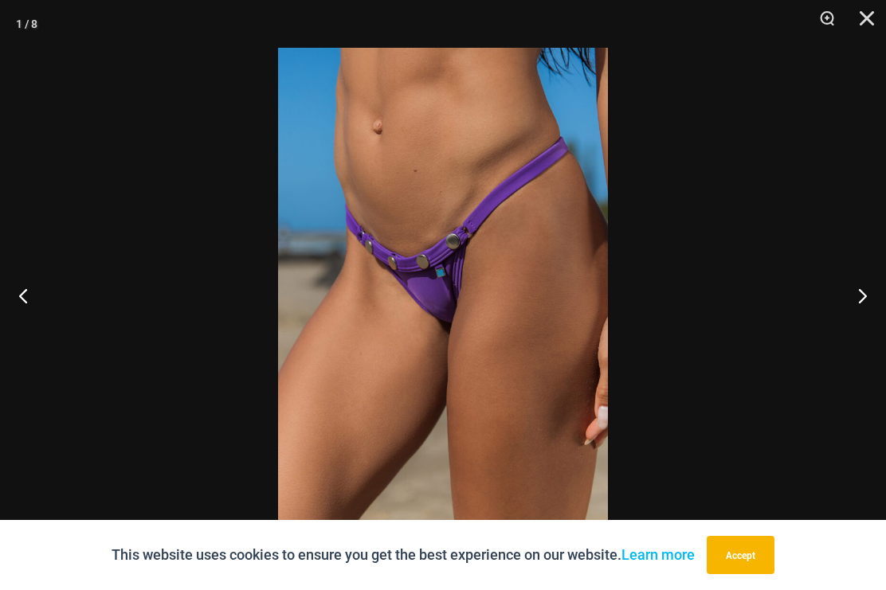
click at [22, 294] on button "Previous" at bounding box center [30, 296] width 60 height 80
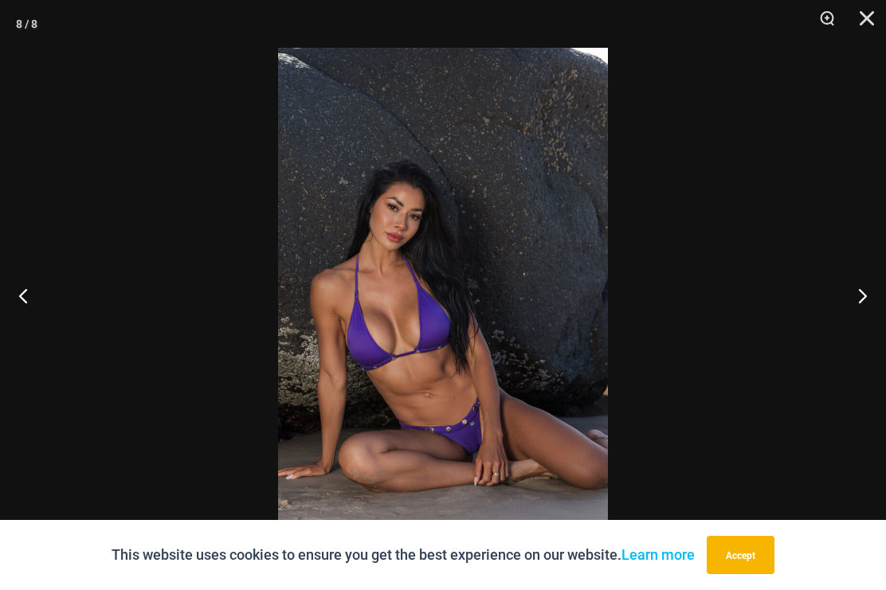
click at [22, 294] on button "Previous" at bounding box center [30, 296] width 60 height 80
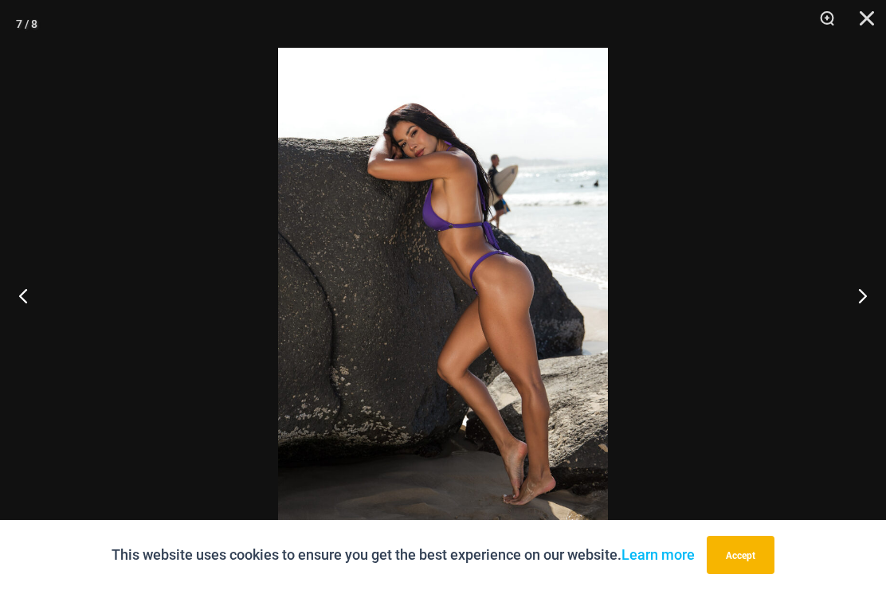
click at [19, 299] on button "Previous" at bounding box center [30, 296] width 60 height 80
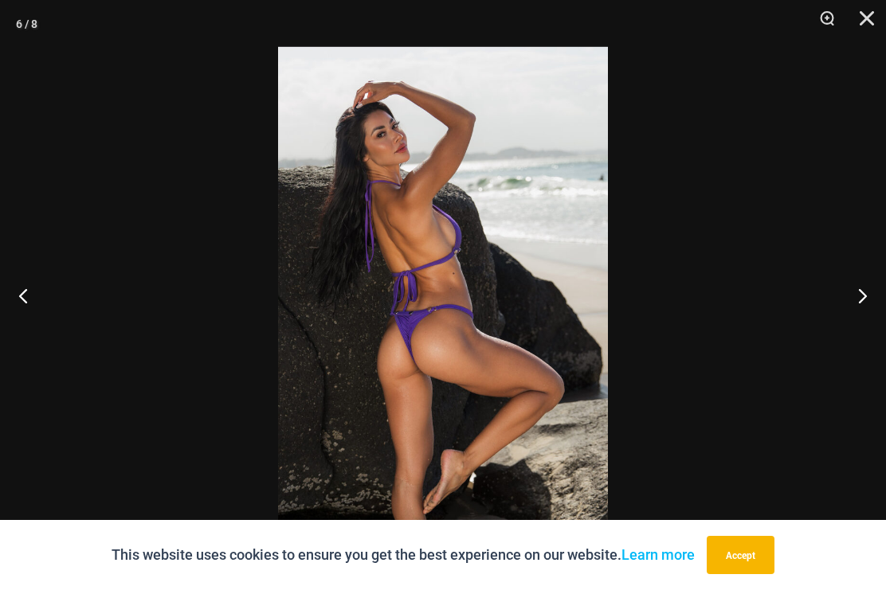
click at [21, 301] on button "Previous" at bounding box center [30, 296] width 60 height 80
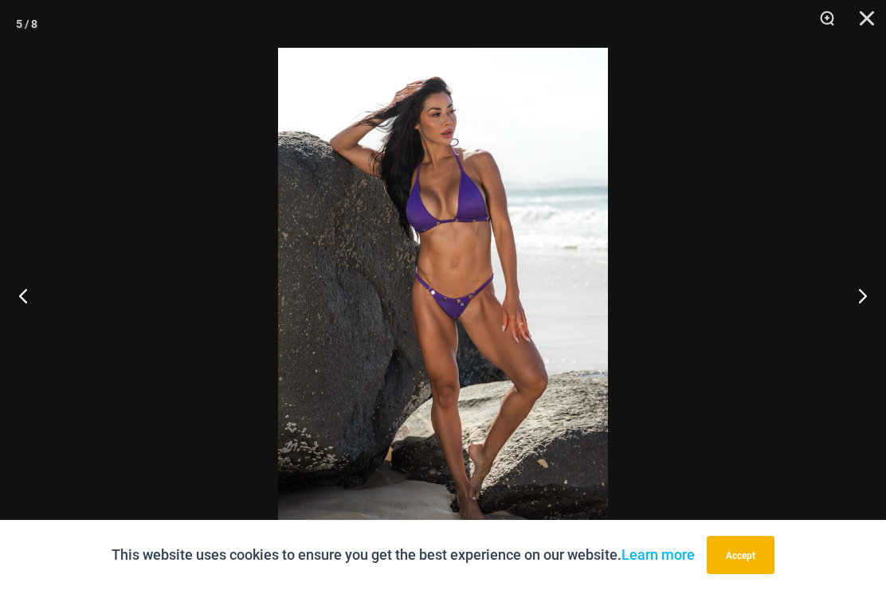
click at [21, 303] on button "Previous" at bounding box center [30, 296] width 60 height 80
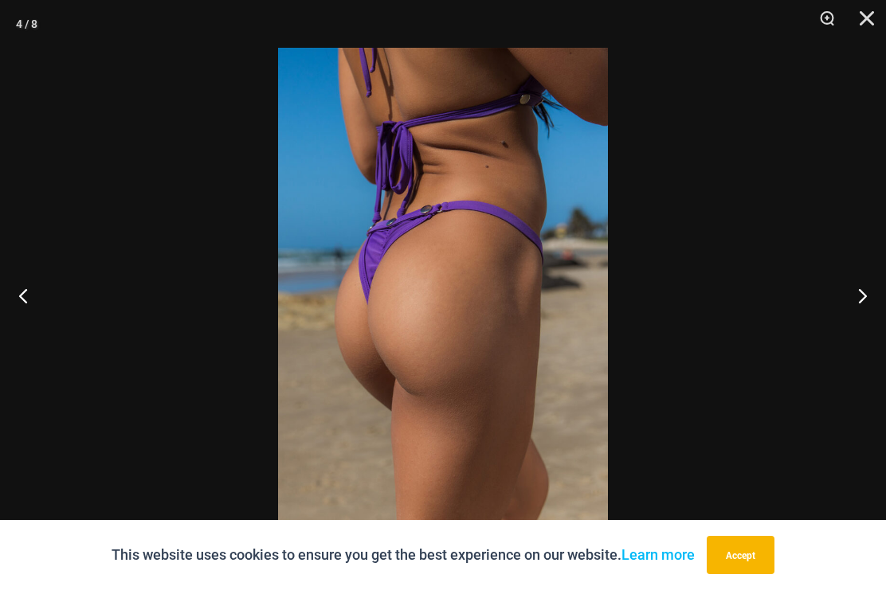
click at [24, 300] on button "Previous" at bounding box center [30, 296] width 60 height 80
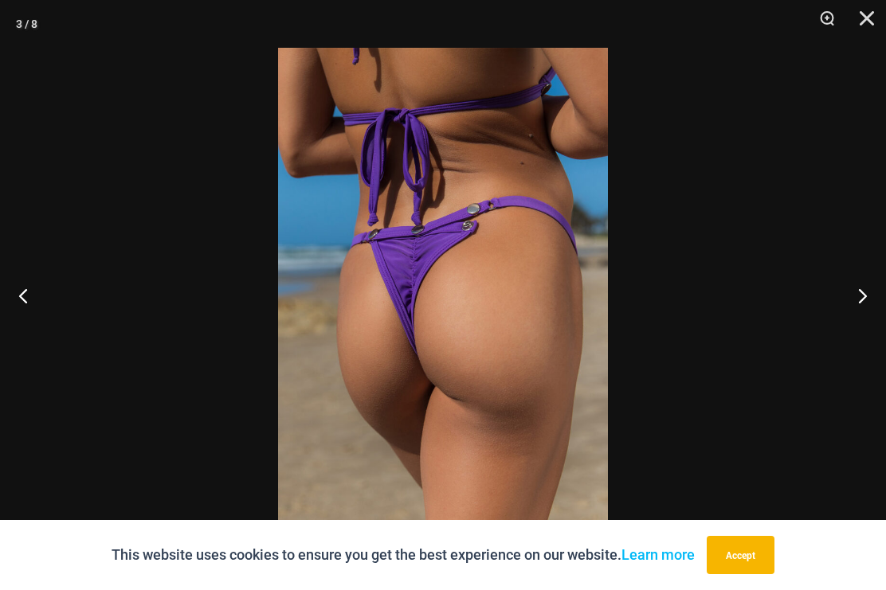
click at [25, 301] on button "Previous" at bounding box center [30, 296] width 60 height 80
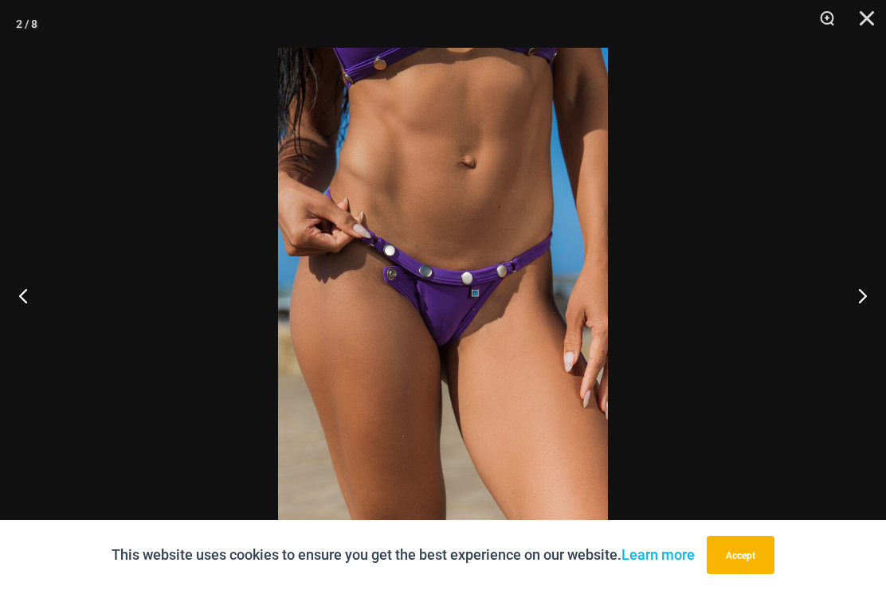
click at [25, 300] on button "Previous" at bounding box center [30, 296] width 60 height 80
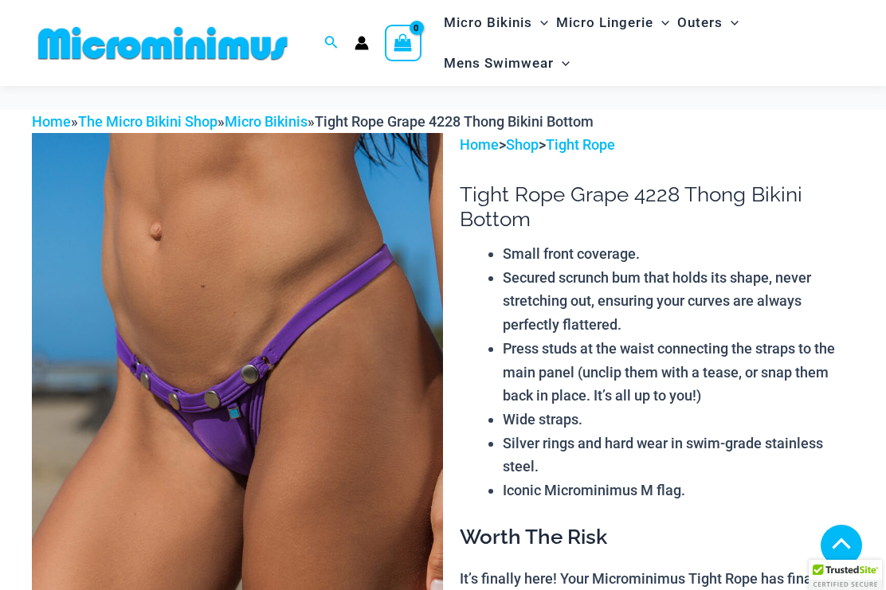
scroll to position [849, 0]
